Goal: Information Seeking & Learning: Check status

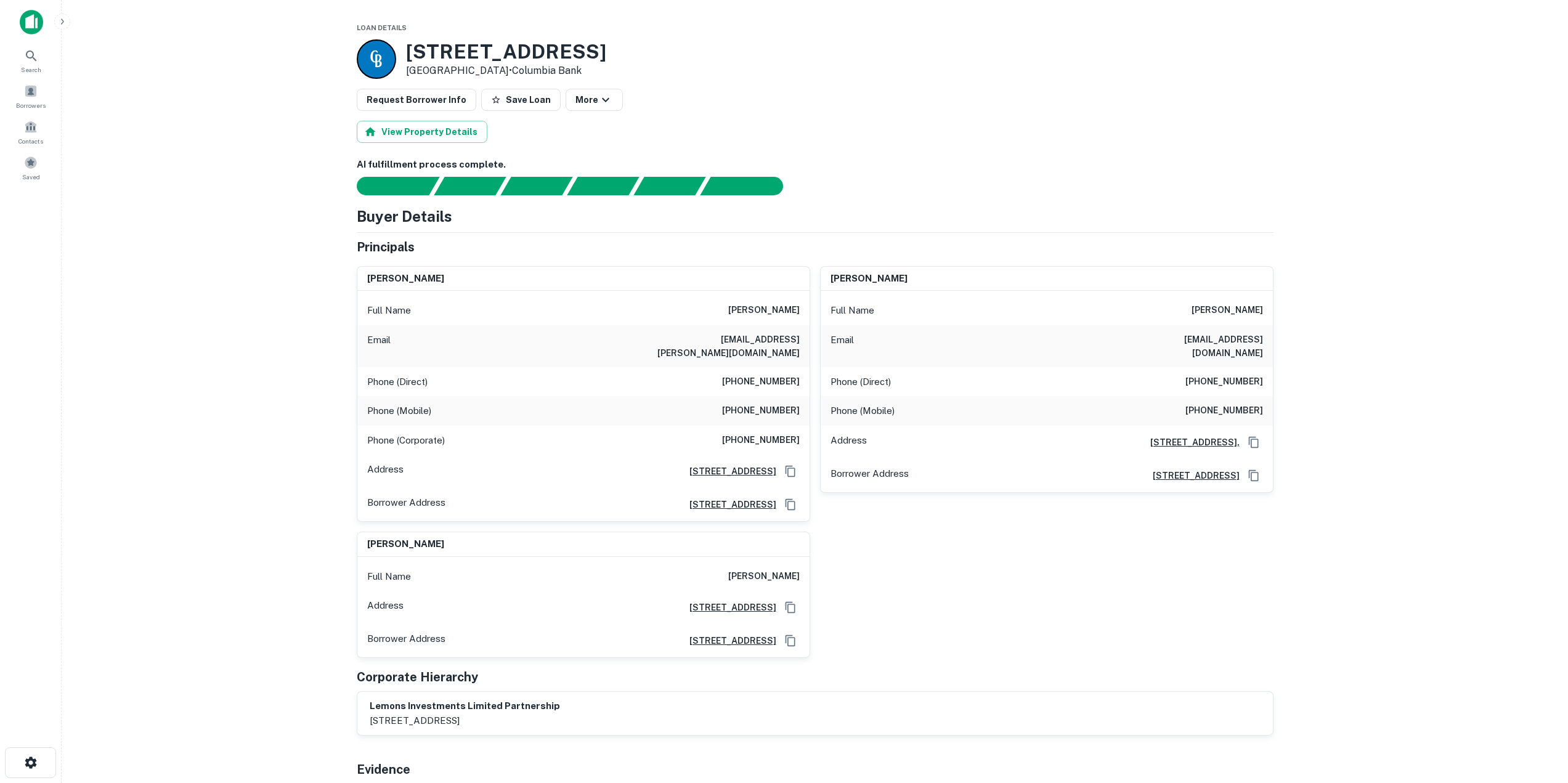
click at [1486, 186] on main "Loan Details 10705 SE 82ND AVE Happy Valley, OR97086 • Columbia Bank Request Bo…" at bounding box center [814, 392] width 1506 height 783
click at [32, 103] on span "Borrowers" at bounding box center [30, 105] width 30 height 10
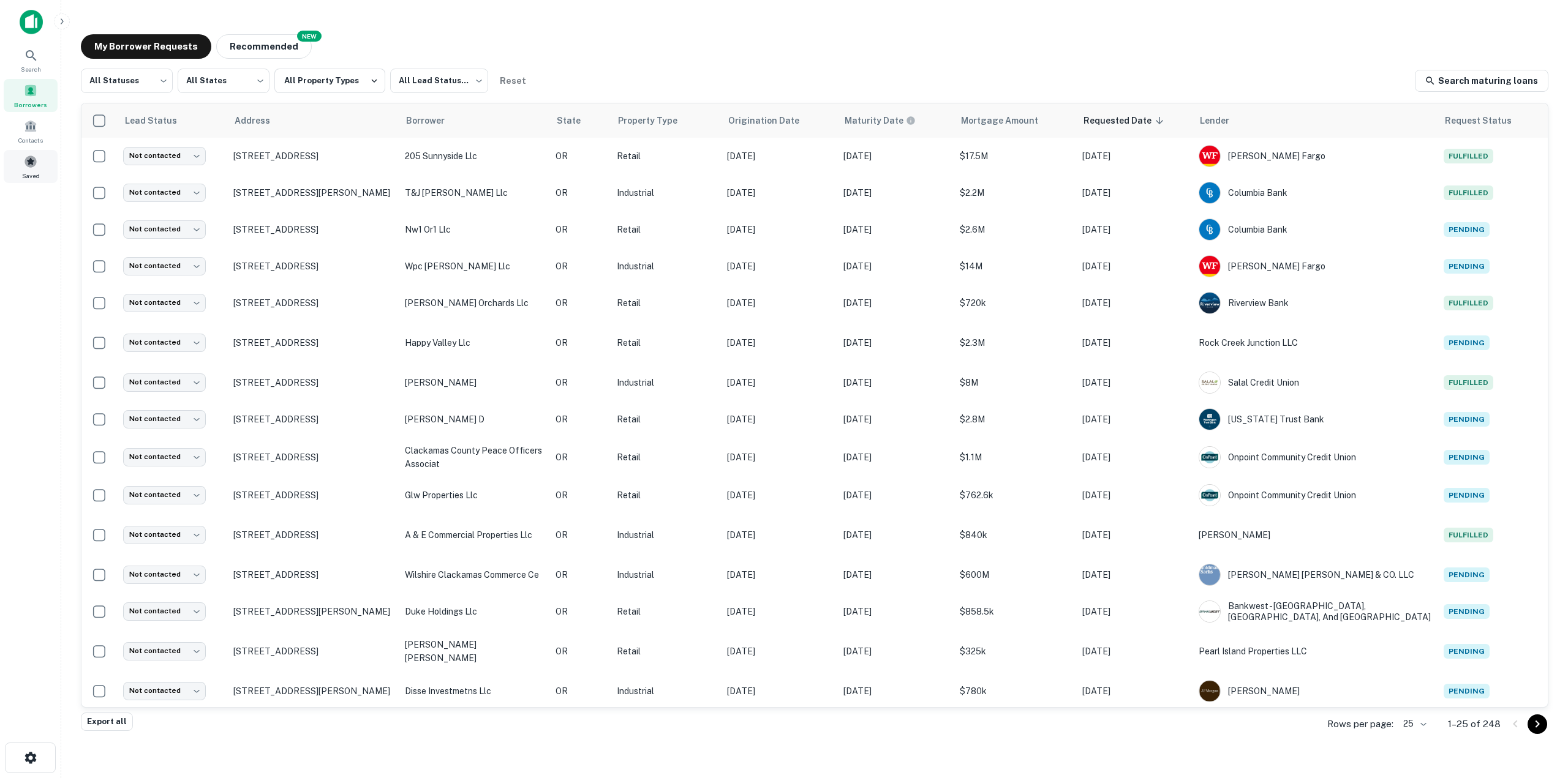
click at [24, 164] on span at bounding box center [31, 162] width 14 height 14
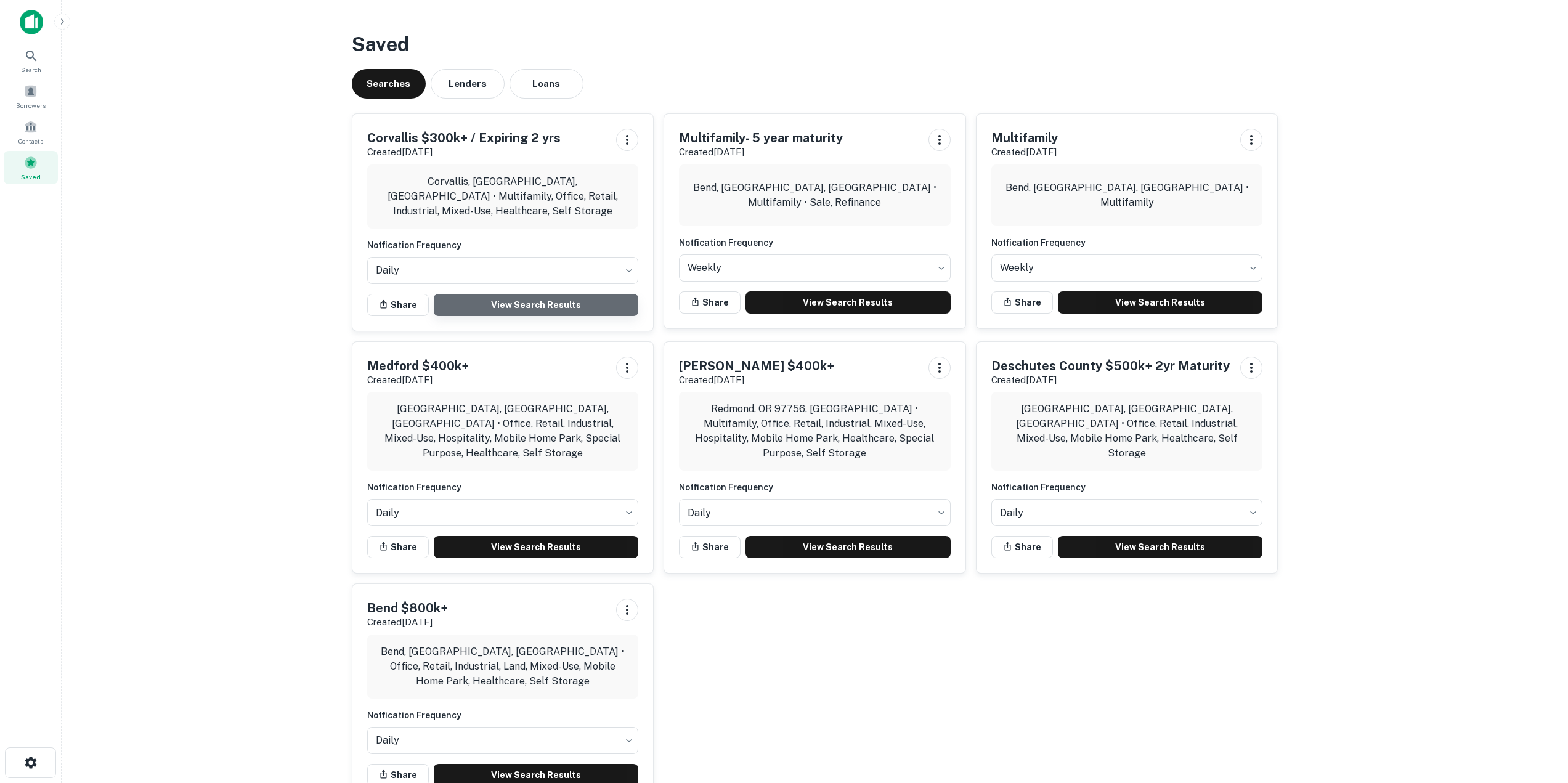
click at [515, 307] on link "View Search Results" at bounding box center [536, 305] width 205 height 22
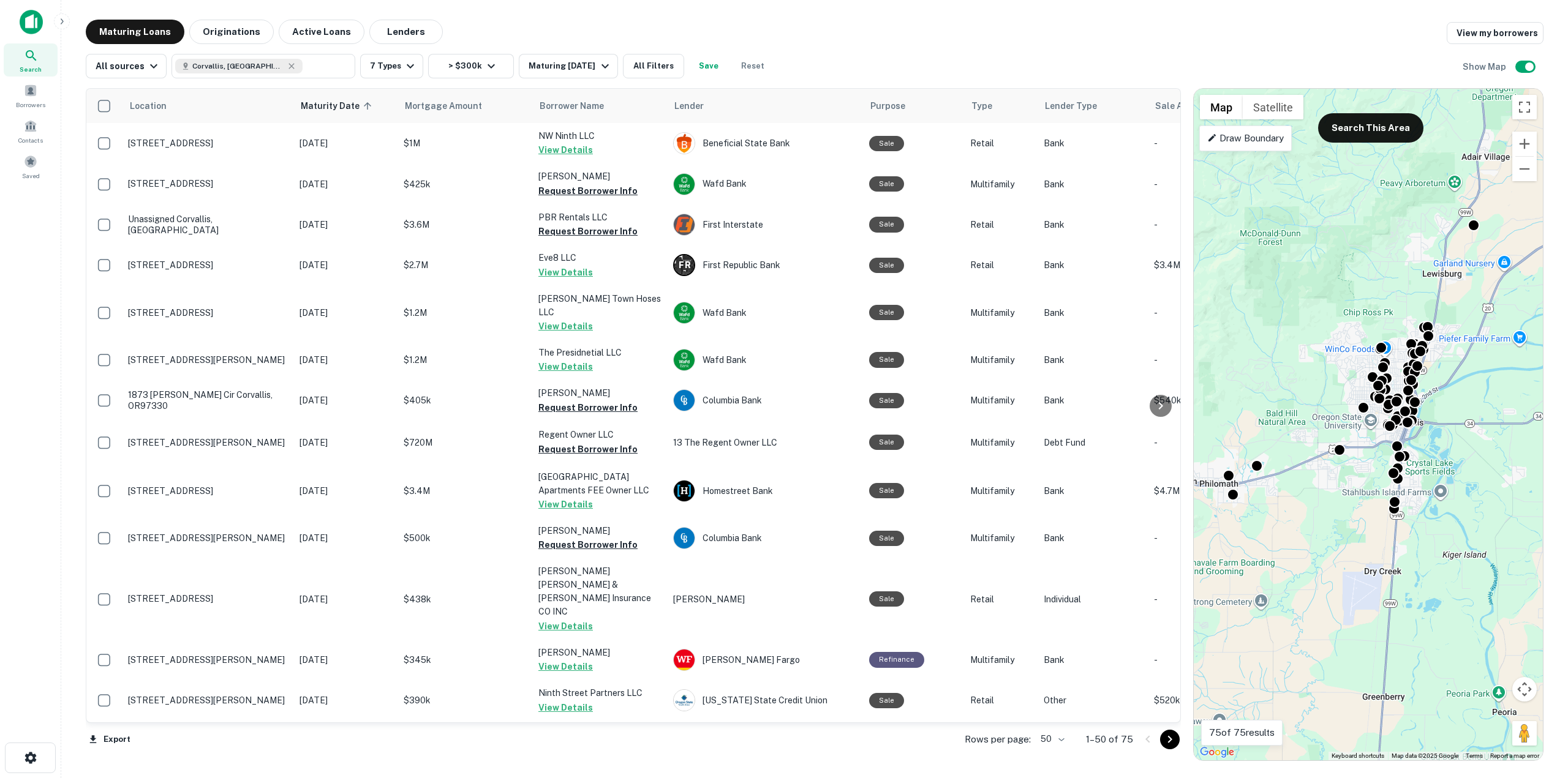
click at [991, 42] on div "Maturing Loans Originations Active Loans Lenders View my borrowers" at bounding box center [814, 32] width 1458 height 25
click at [902, 71] on div "All sources Corvallis, OR, USA ​ 7 Types > $300k Maturing In 2 Years All Filter…" at bounding box center [814, 61] width 1458 height 34
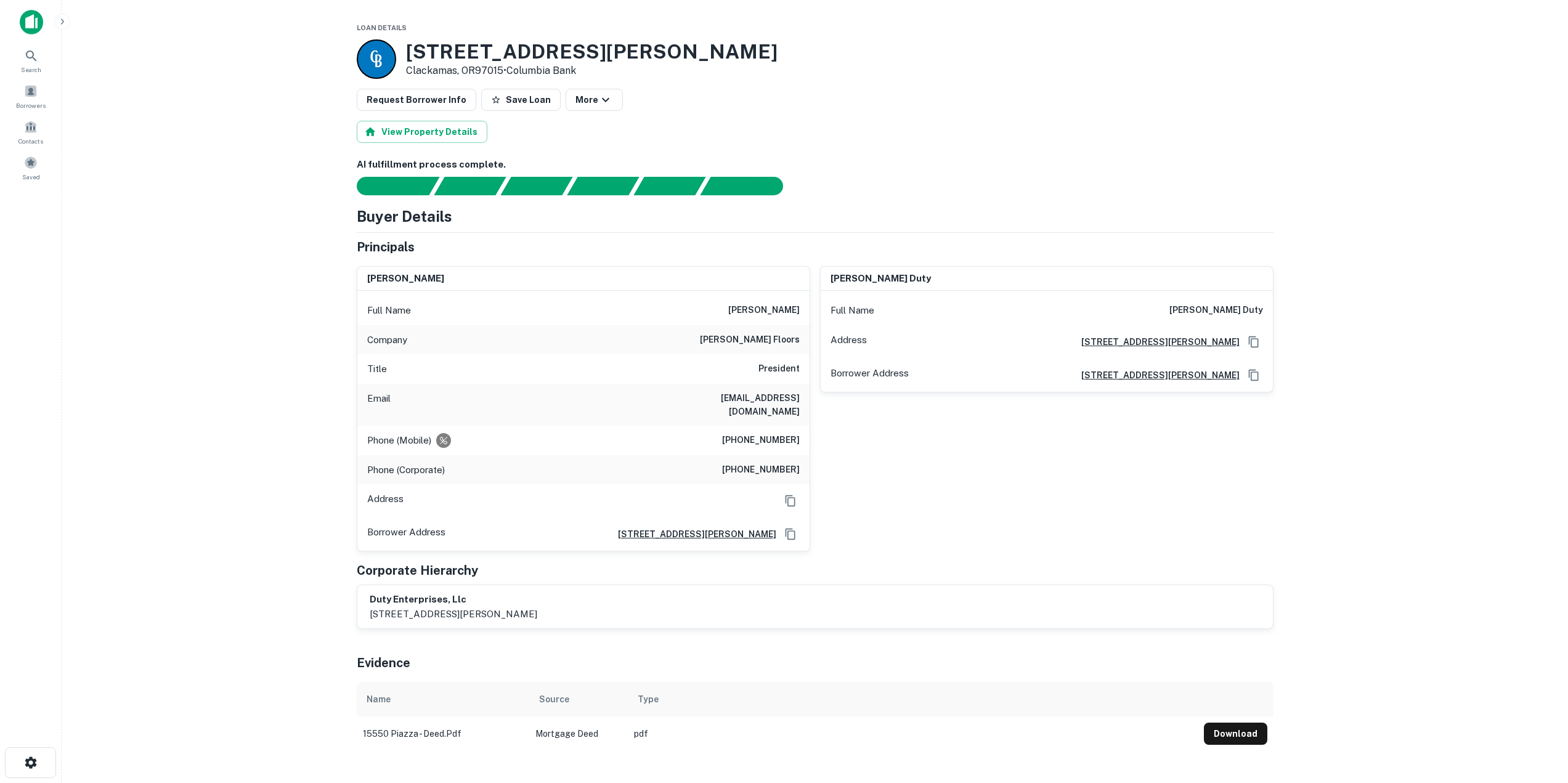
scroll to position [555, 0]
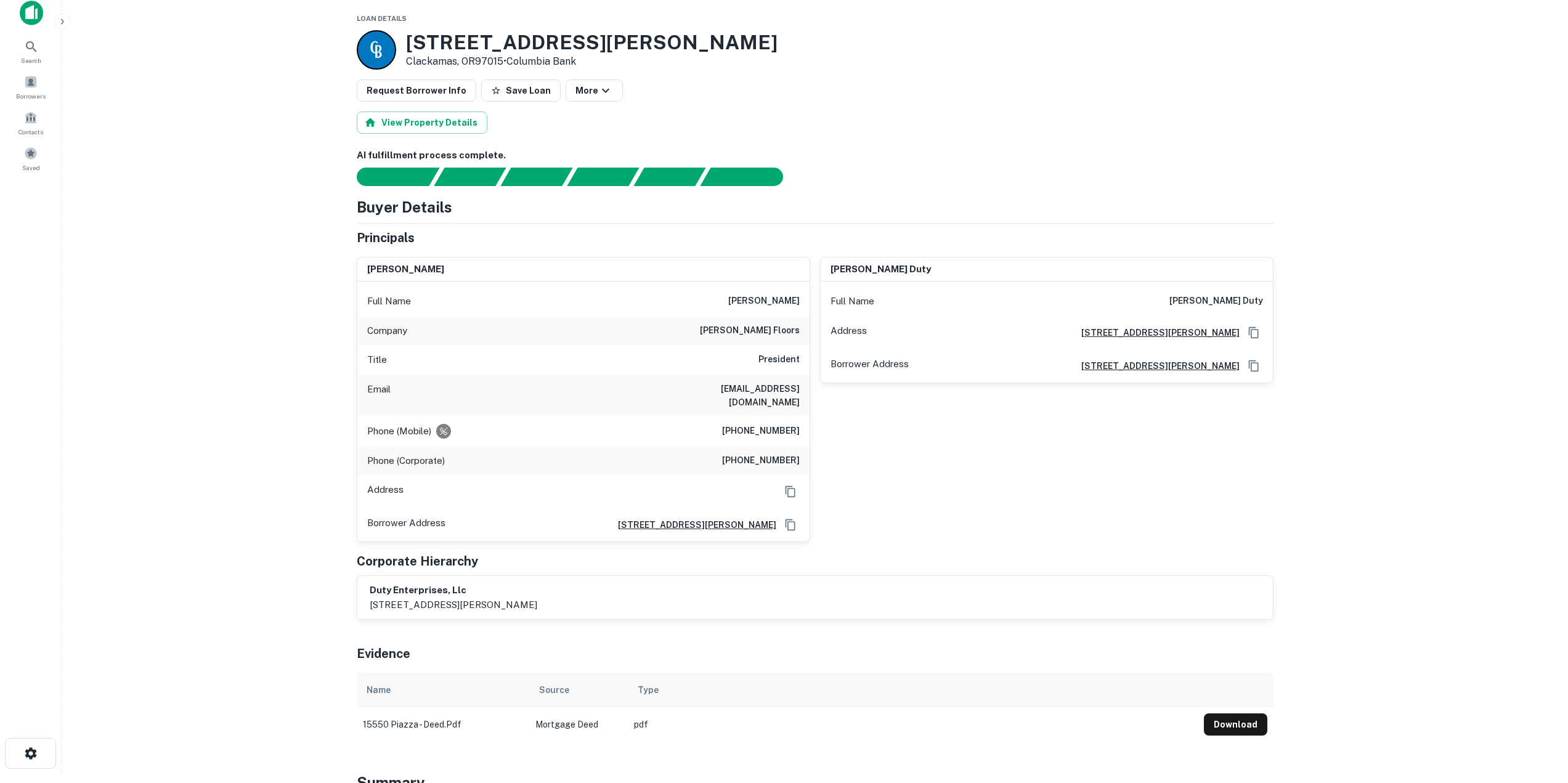
scroll to position [0, 0]
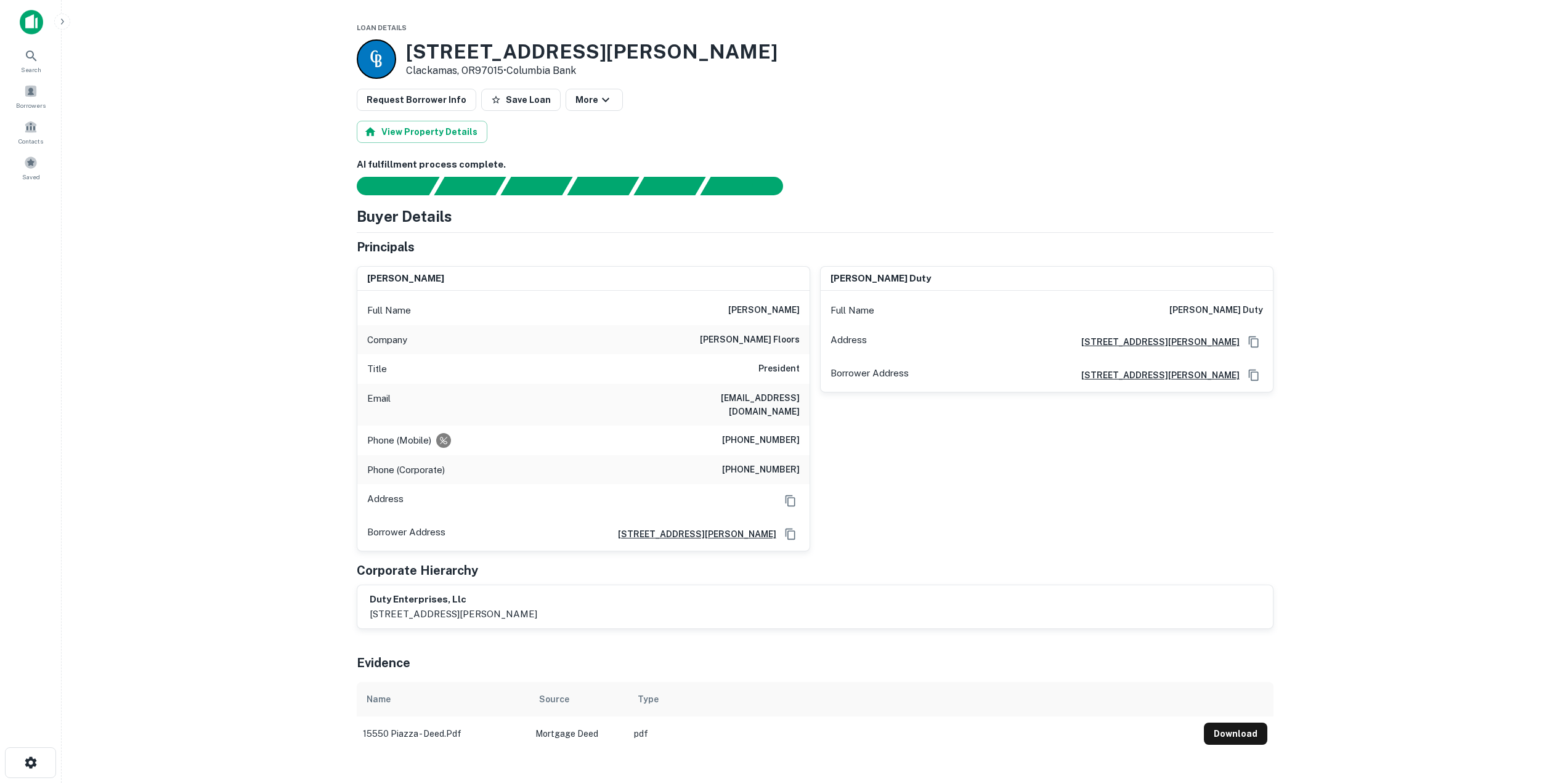
click at [1322, 163] on main "Loan Details [STREET_ADDRESS][PERSON_NAME] • Columbia Bank Request Borrower Inf…" at bounding box center [814, 392] width 1506 height 783
click at [609, 96] on button "More" at bounding box center [594, 100] width 57 height 22
click at [586, 169] on button "Share" at bounding box center [584, 165] width 73 height 22
click at [442, 130] on div at bounding box center [788, 392] width 1577 height 783
click at [451, 135] on button "View Property Details" at bounding box center [422, 132] width 131 height 22
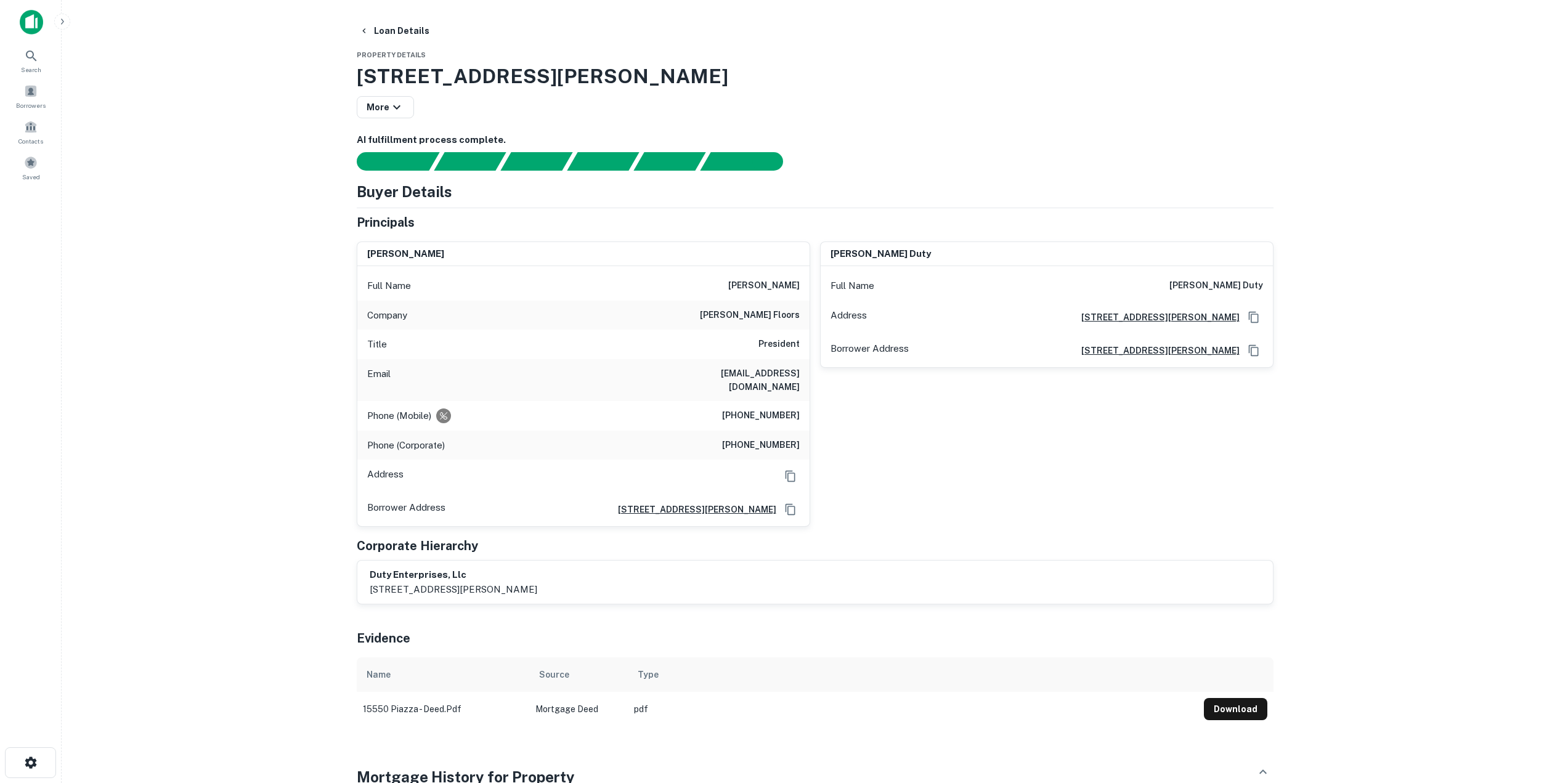
click at [296, 43] on main "Loan Details Property Details 15550 Se Piazza Ave, Clackamas, OR, 97015 More AI…" at bounding box center [814, 392] width 1506 height 783
click at [373, 26] on button "Loan Details" at bounding box center [394, 31] width 80 height 22
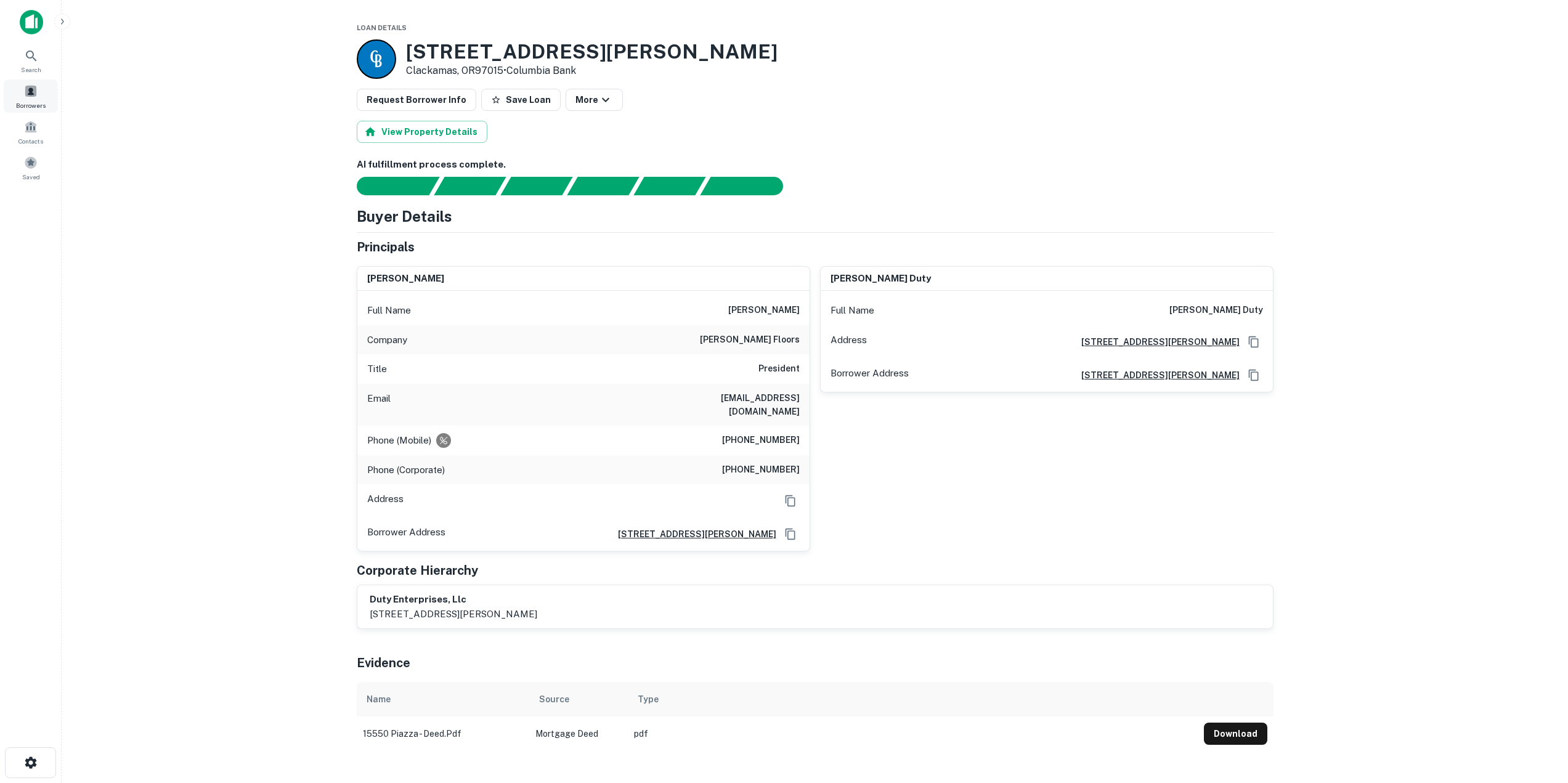
click at [31, 105] on span "Borrowers" at bounding box center [30, 105] width 30 height 10
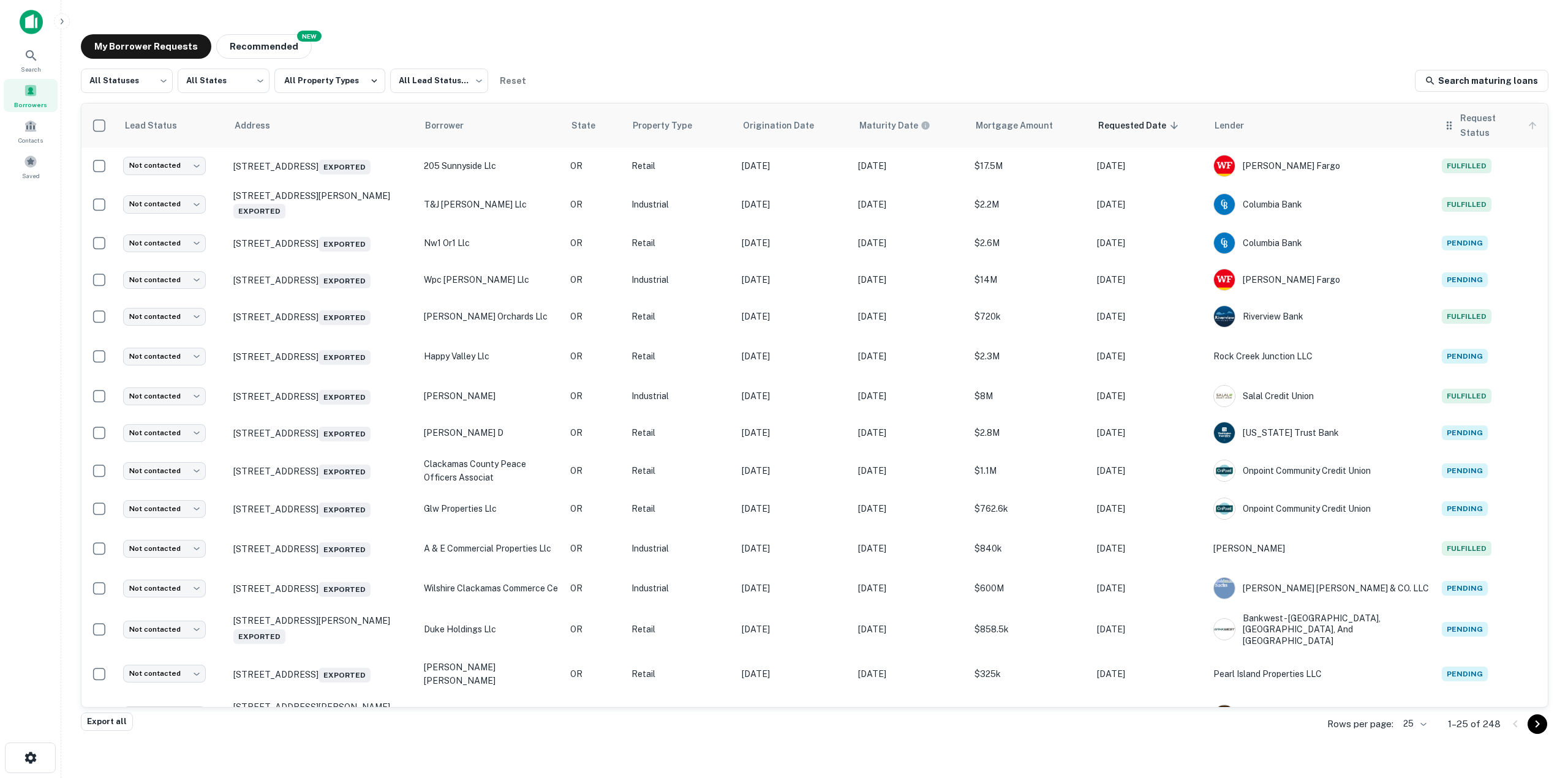
click at [1467, 127] on span "Request Status" at bounding box center [1500, 125] width 80 height 29
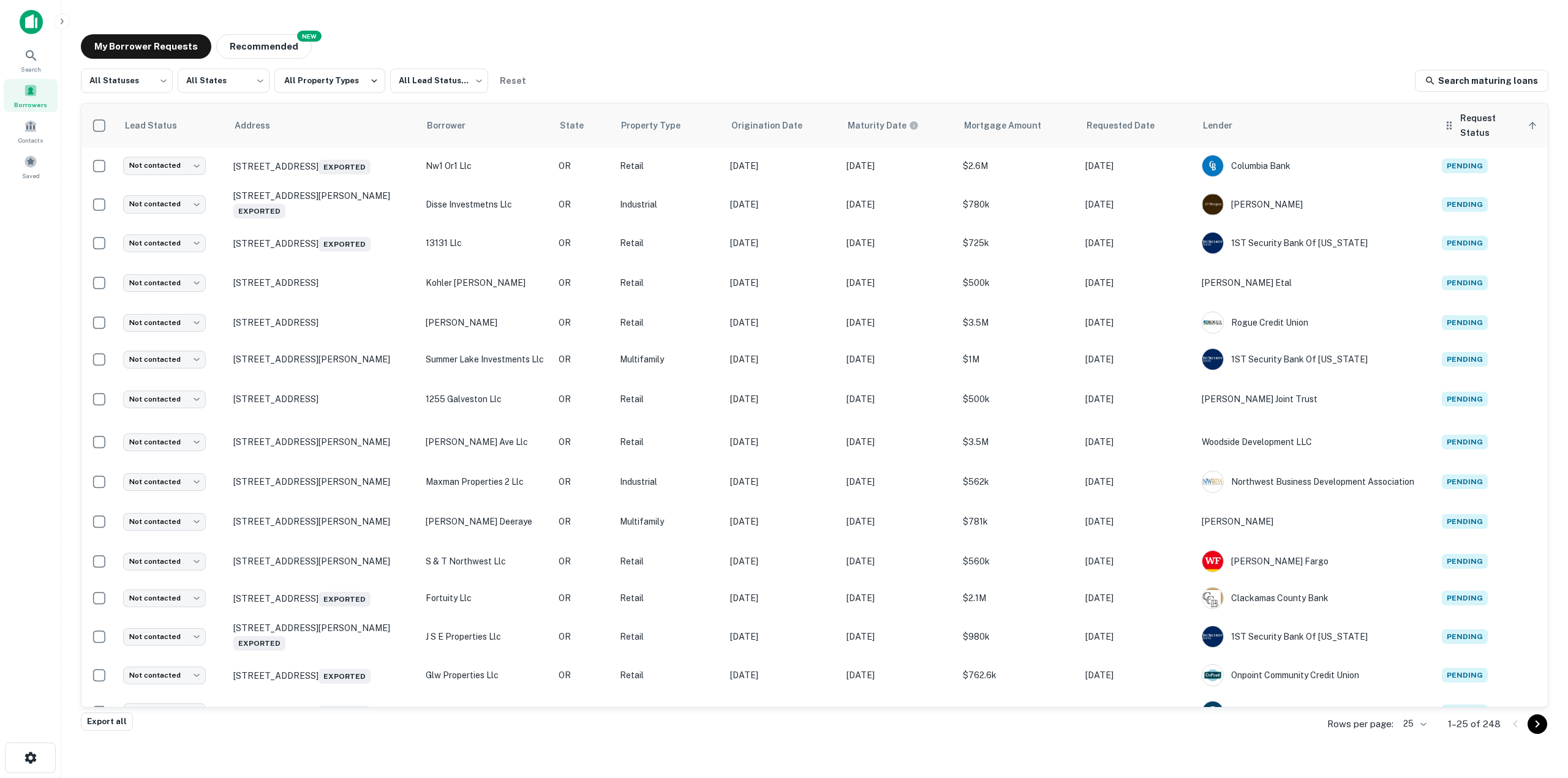
click at [1460, 126] on span "Request Status sorted ascending" at bounding box center [1500, 125] width 80 height 29
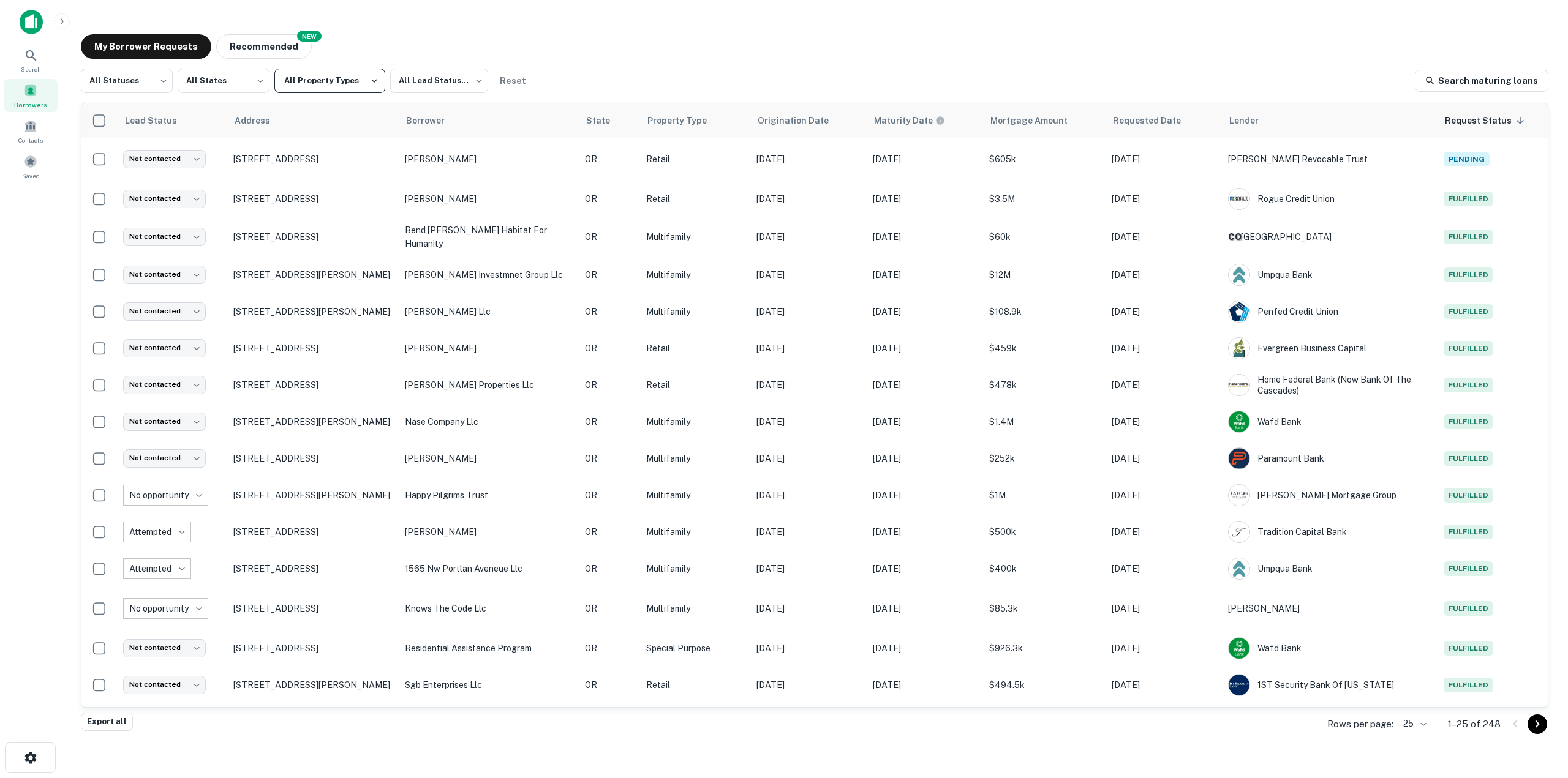
click at [369, 85] on icon "button" at bounding box center [374, 81] width 11 height 11
click at [552, 778] on div at bounding box center [784, 778] width 1568 height 0
click at [464, 79] on body "Search Borrowers Contacts Saved My Borrower Requests NEW Recommended All Status…" at bounding box center [784, 389] width 1568 height 778
click at [731, 778] on div at bounding box center [784, 778] width 1568 height 0
click at [456, 81] on body "Search Borrowers Contacts Saved My Borrower Requests NEW Recommended All Status…" at bounding box center [784, 389] width 1568 height 778
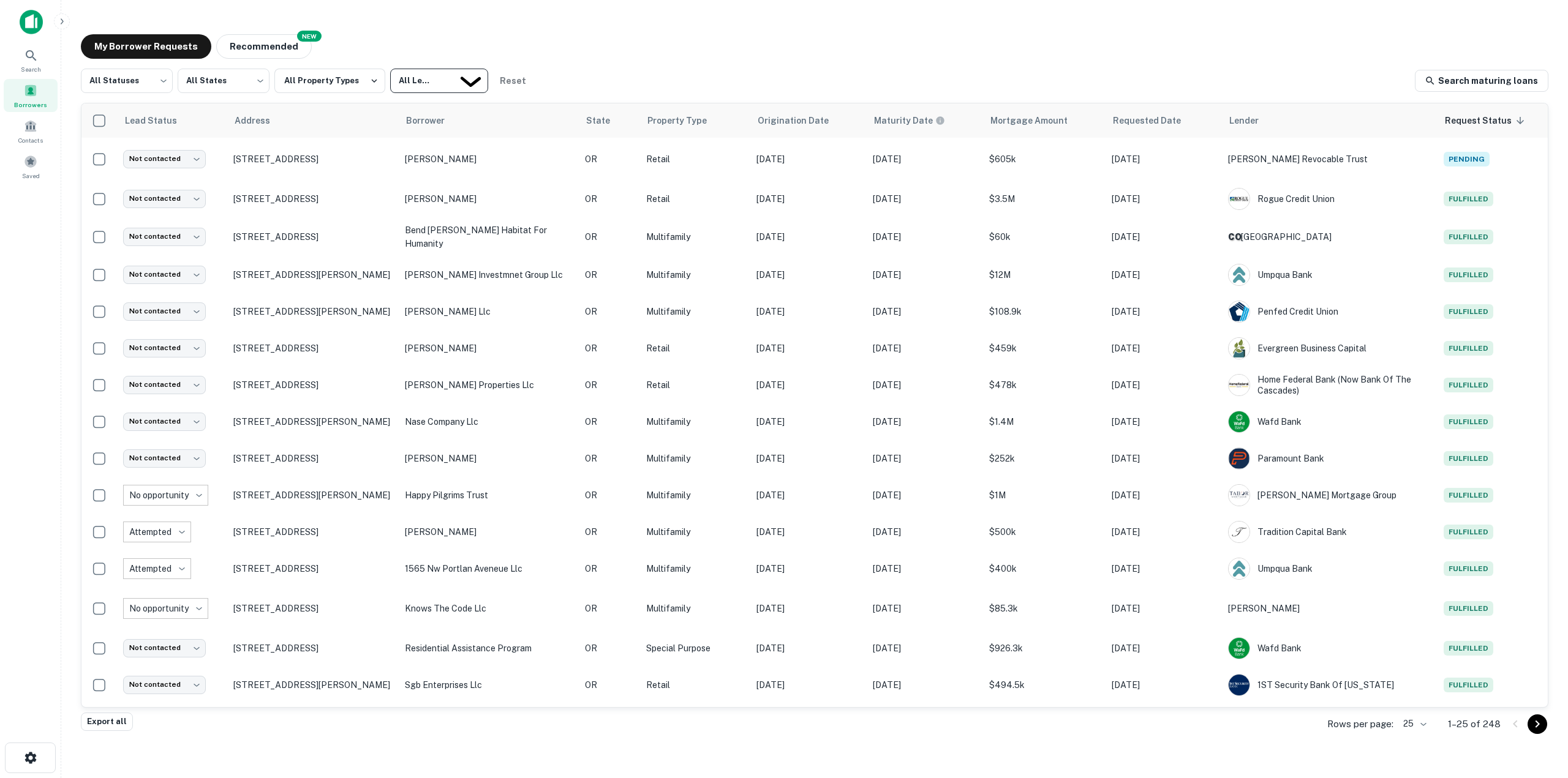
type input "****"
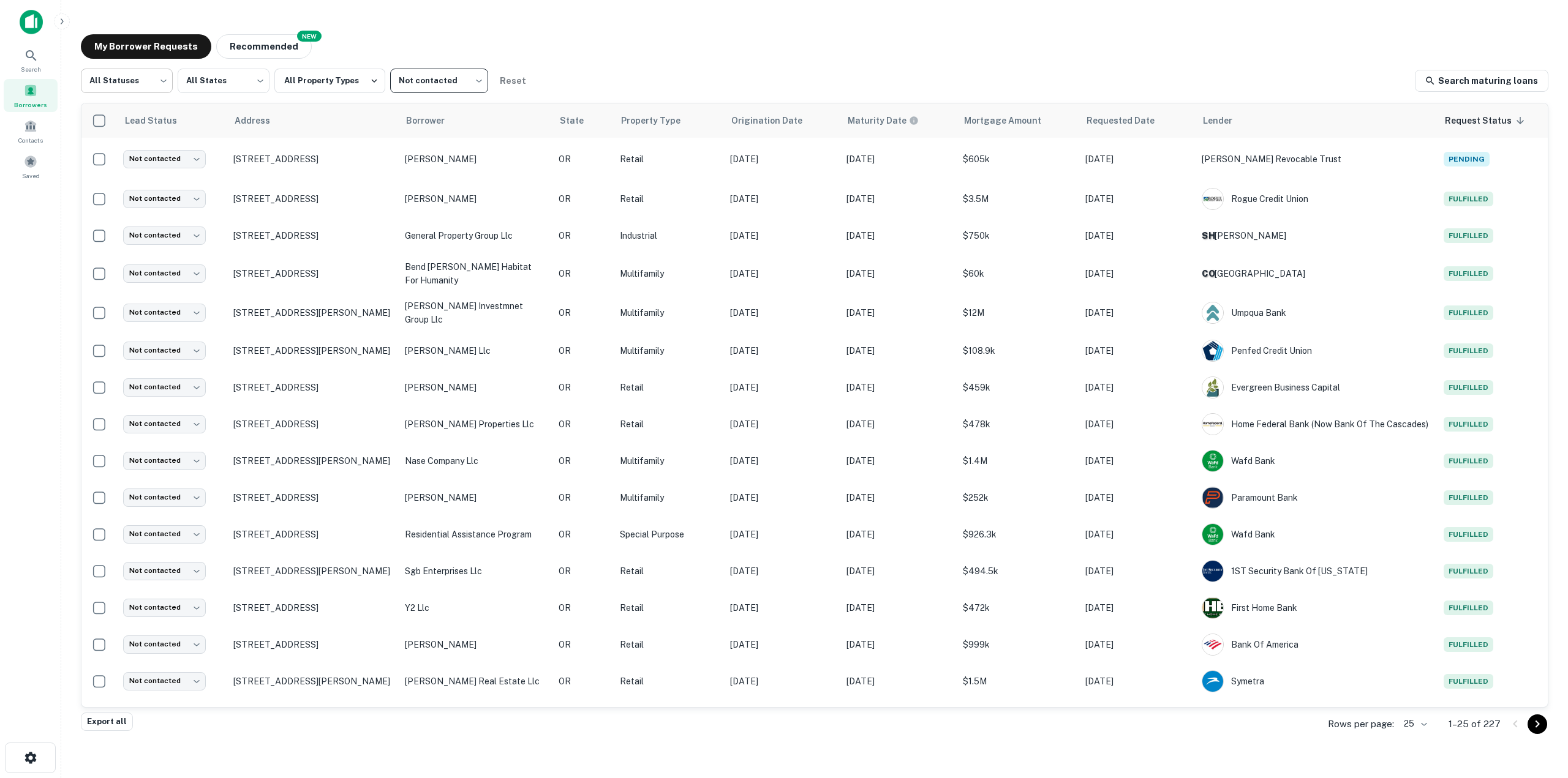
click at [145, 82] on body "Search Borrowers Contacts Saved My Borrower Requests NEW Recommended All Status…" at bounding box center [784, 389] width 1568 height 778
click at [140, 154] on li "Fulfilled" at bounding box center [127, 157] width 92 height 22
type input "*********"
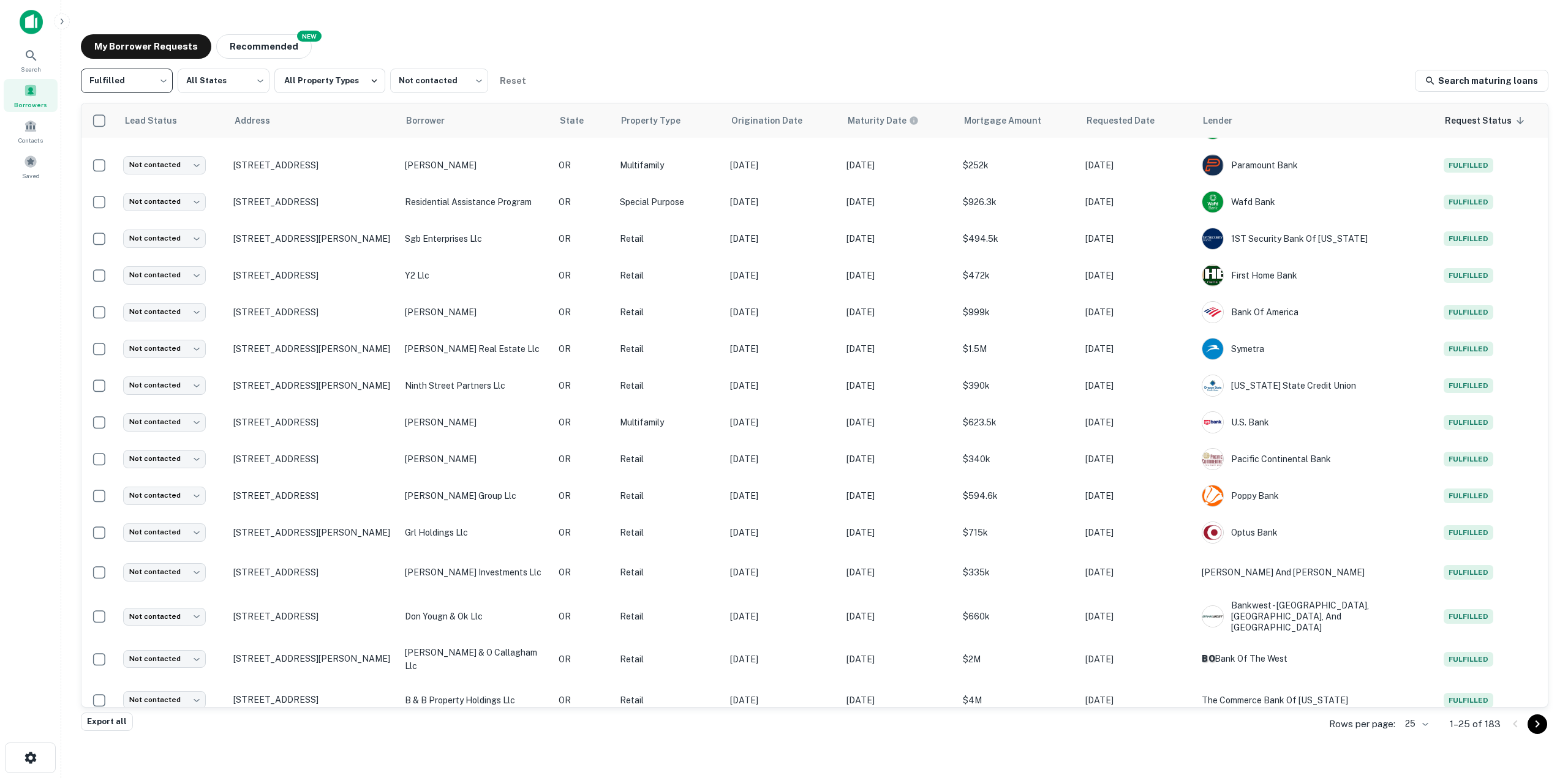
scroll to position [370, 0]
click at [1424, 729] on body "Search Borrowers Contacts Saved My Borrower Requests NEW Recommended Fulfilled …" at bounding box center [784, 389] width 1568 height 778
click at [1411, 720] on li "1000" at bounding box center [1412, 712] width 30 height 14
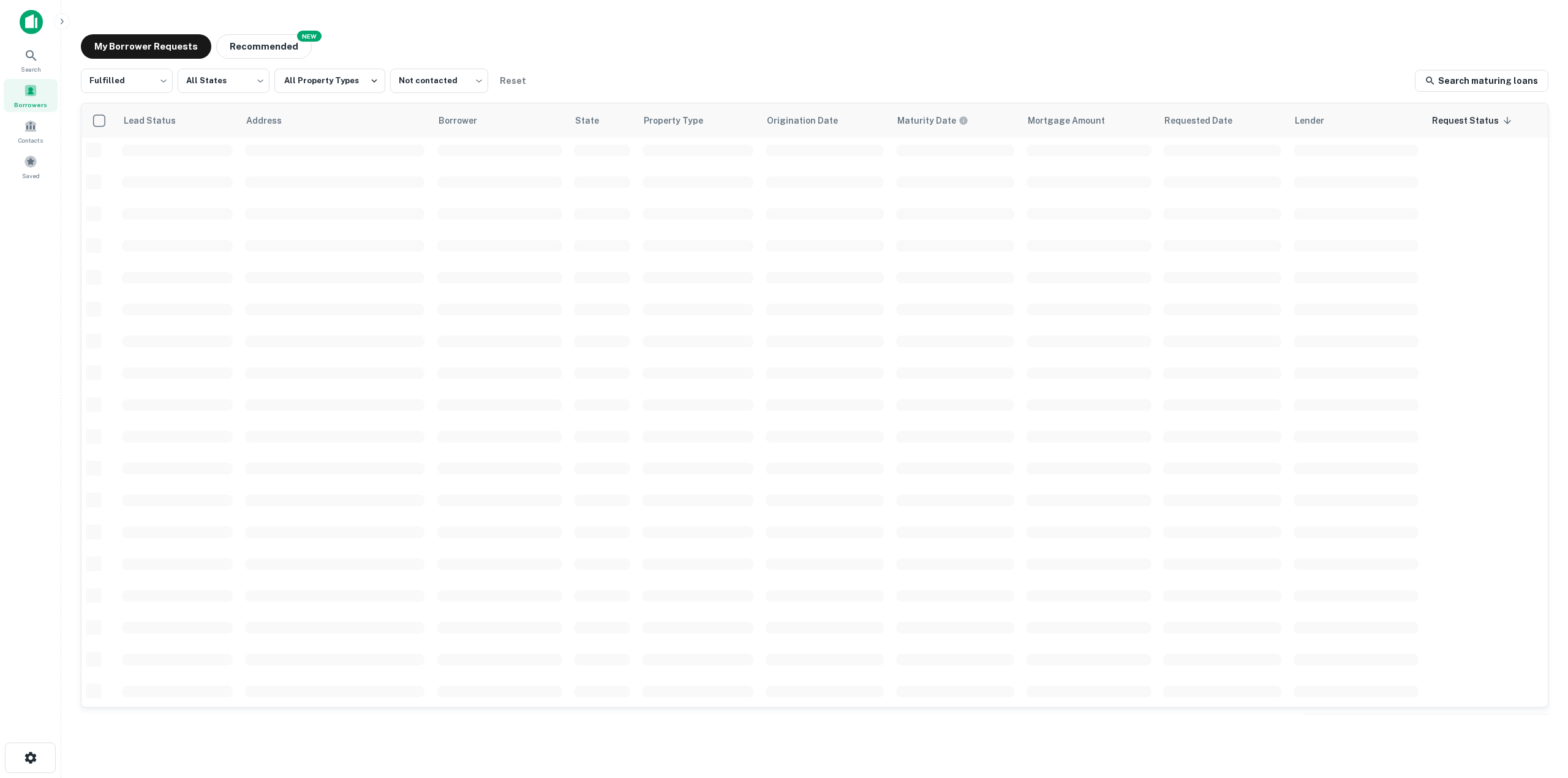
click at [616, 33] on div "My Borrower Requests NEW Recommended Fulfilled ********* ​ All States *** ​ All…" at bounding box center [814, 375] width 1487 height 701
